Goal: Complete application form

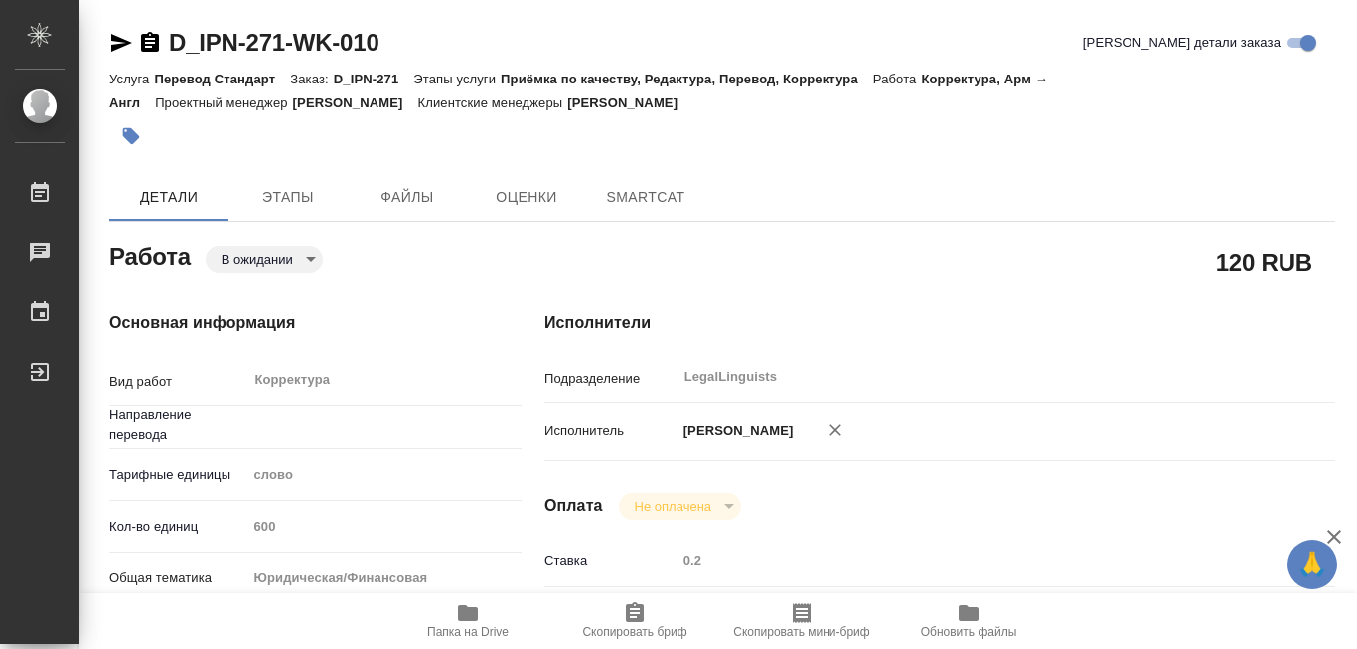
type textarea "x"
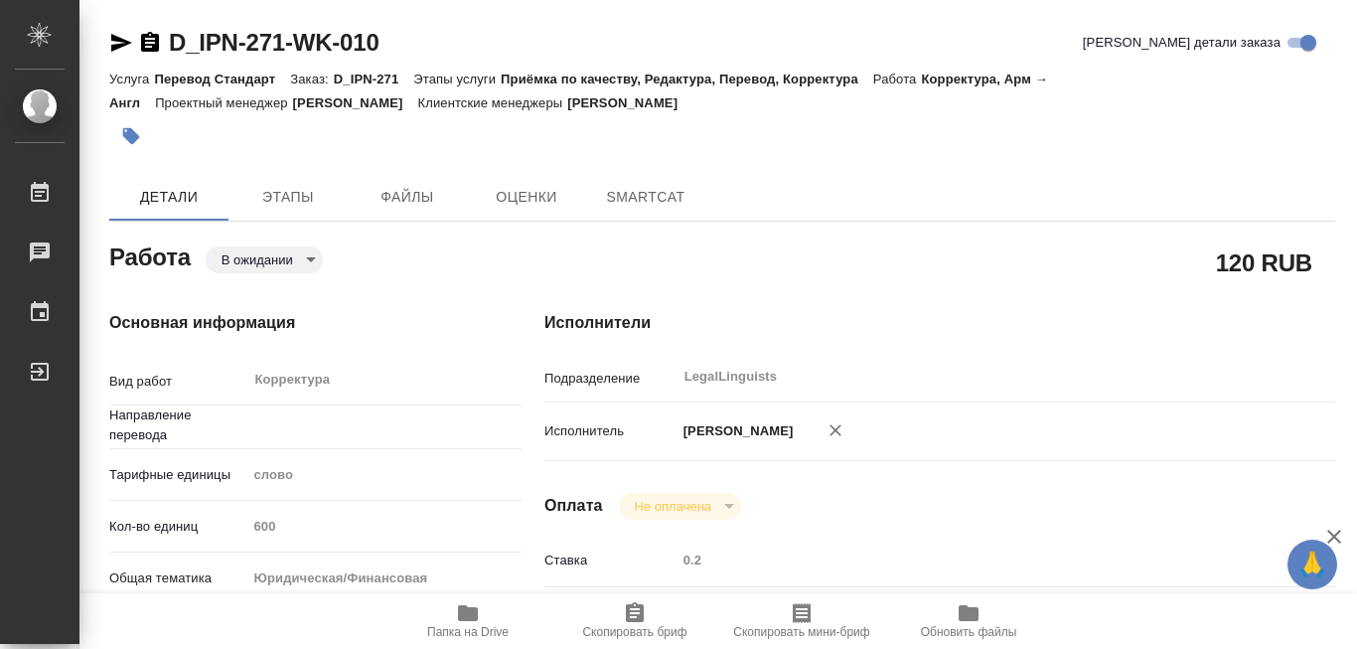
type textarea "x"
type input "арм-англ"
type textarea "x"
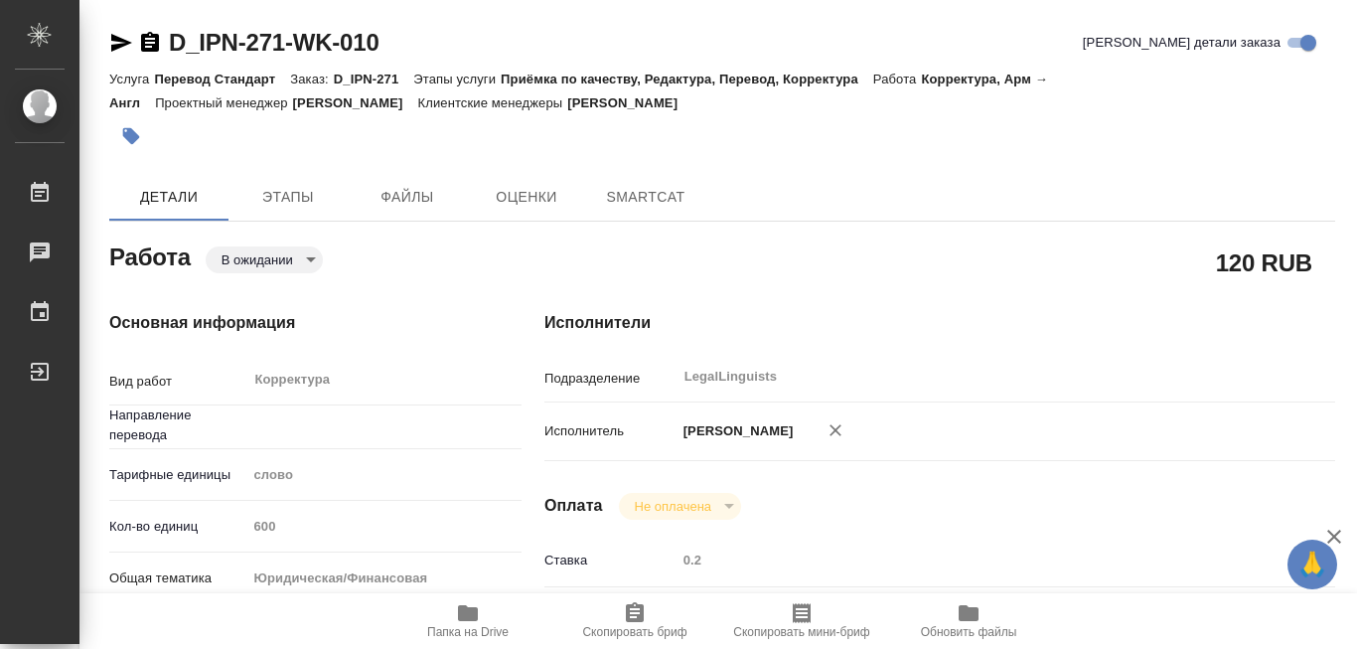
type textarea "x"
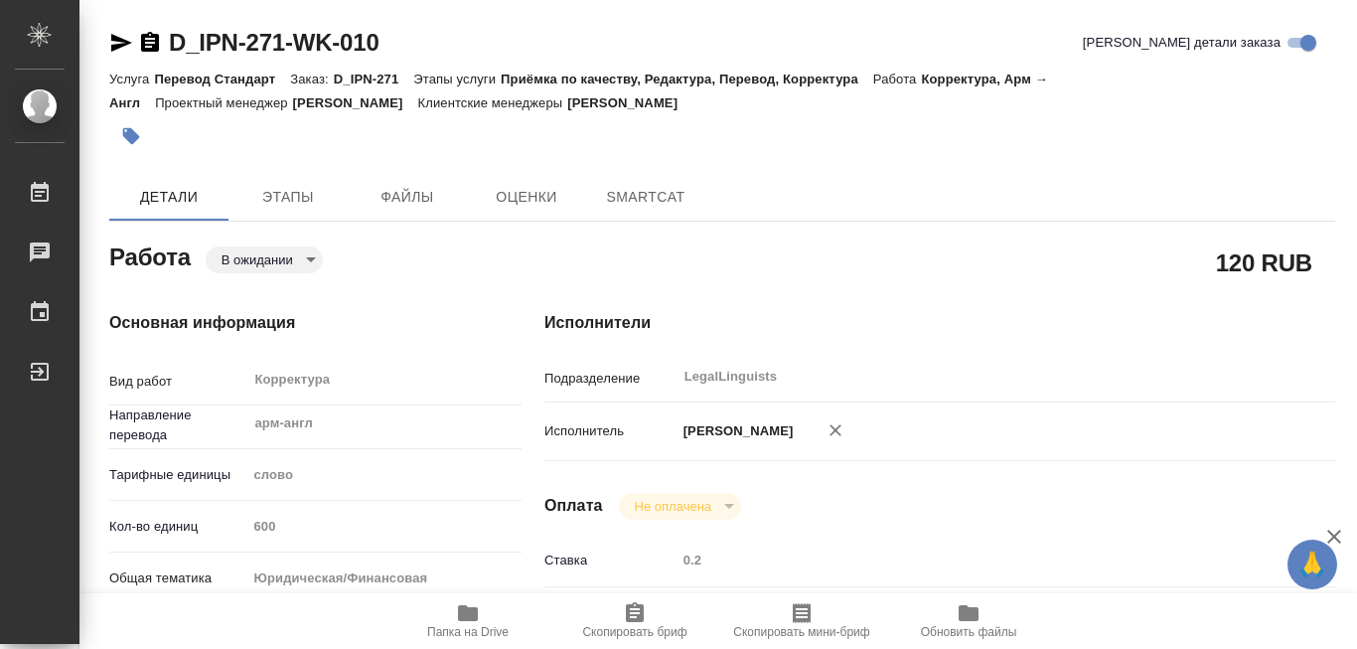
type textarea "x"
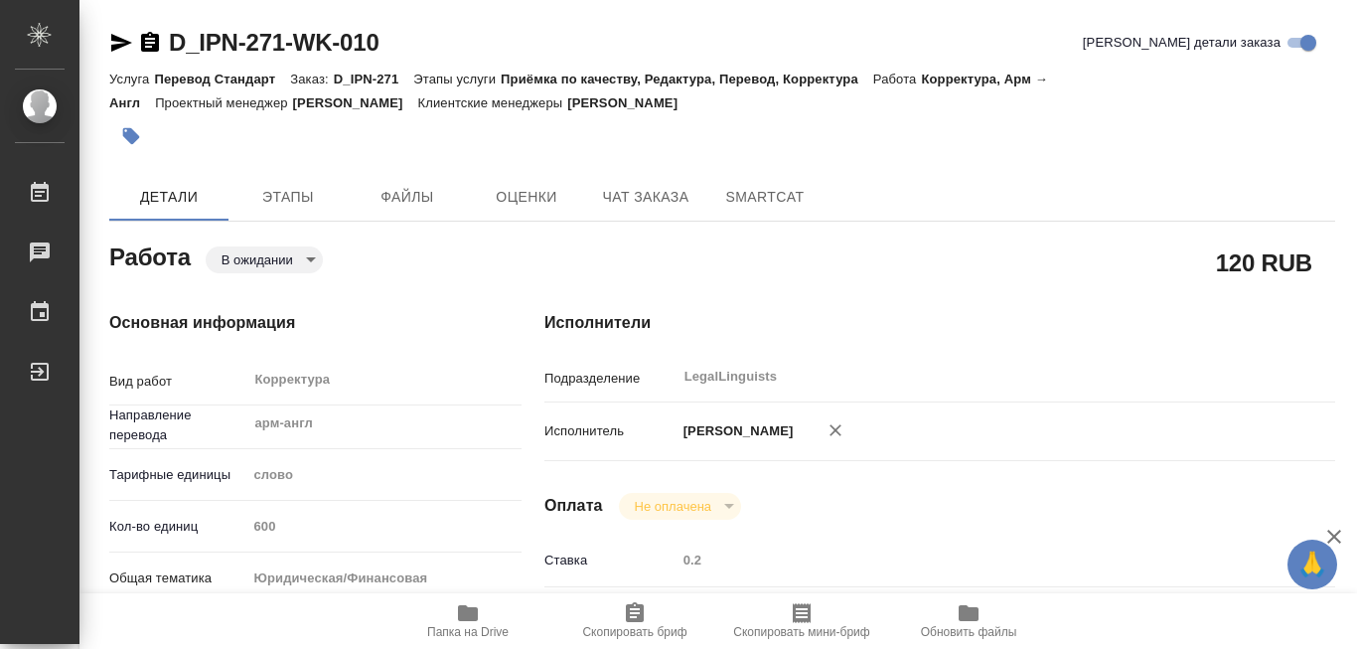
type textarea "x"
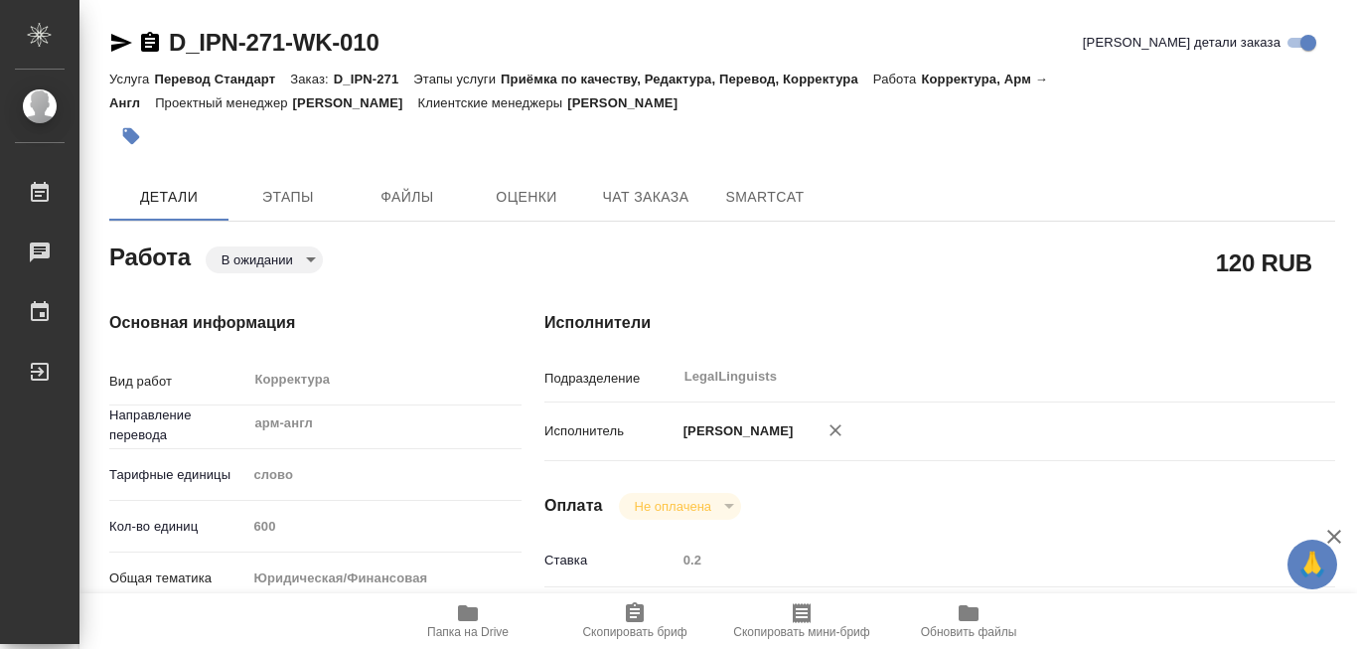
type textarea "x"
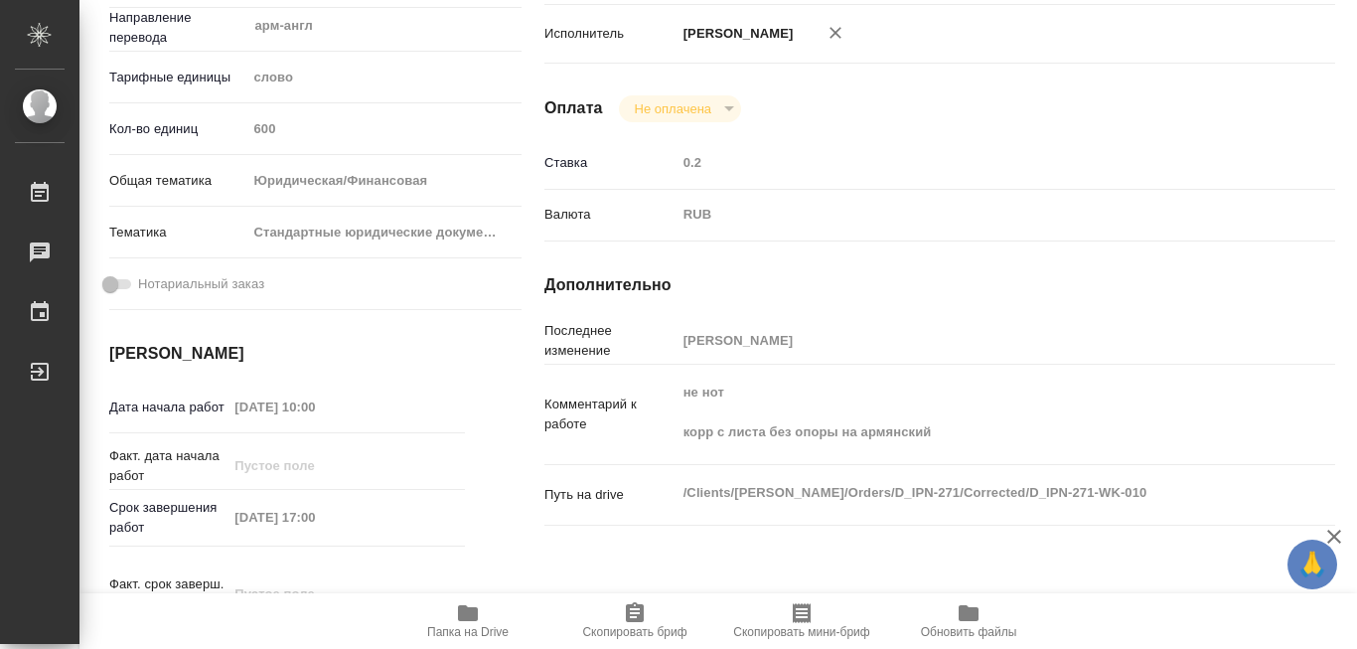
scroll to position [497, 0]
